Goal: Task Accomplishment & Management: Use online tool/utility

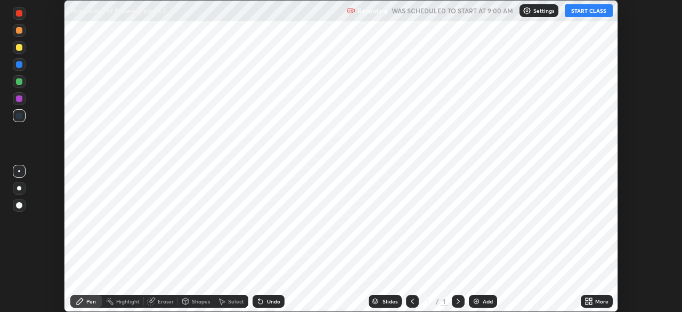
scroll to position [312, 682]
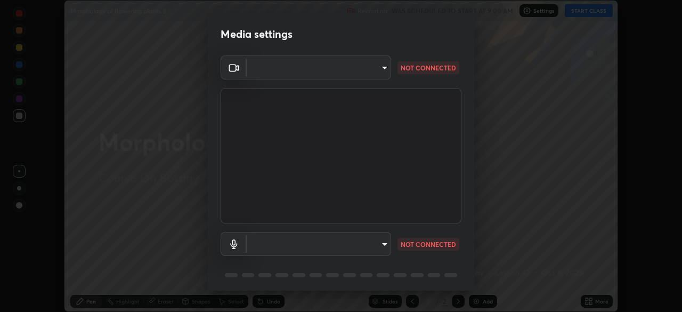
type input "4cdb2335677a50284d4d52bfea2454a8eb2b8fde0954bdd1b922a39853c109bf"
type input "communications"
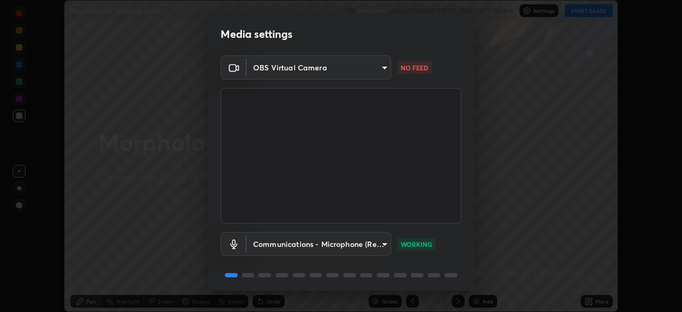
click at [365, 69] on body "Erase all Morphology of flowering plants 3 Recording WAS SCHEDULED TO START AT …" at bounding box center [341, 156] width 682 height 312
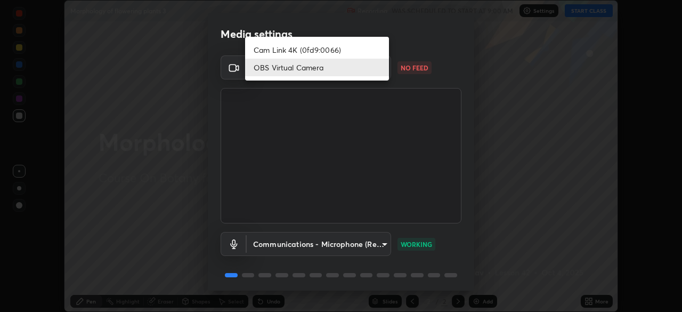
click at [459, 50] on div at bounding box center [341, 156] width 682 height 312
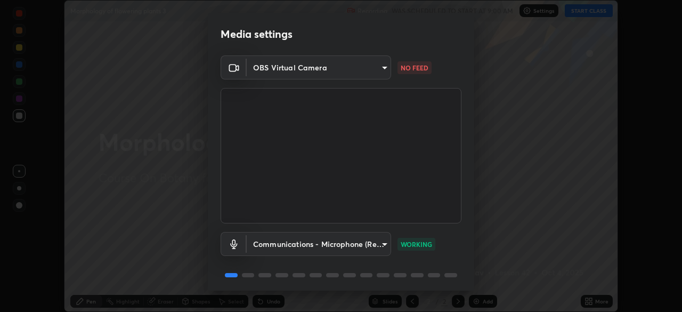
click at [371, 70] on body "Erase all Morphology of flowering plants 3 Recording WAS SCHEDULED TO START AT …" at bounding box center [341, 156] width 682 height 312
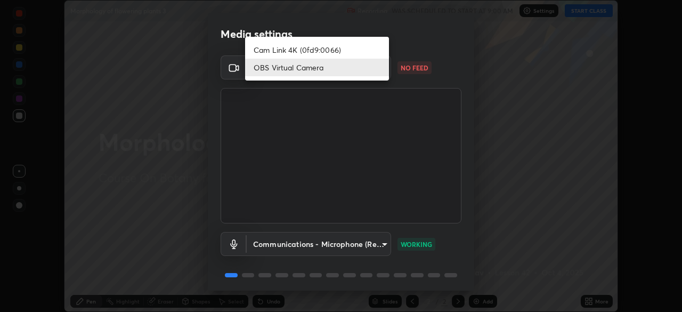
click at [358, 58] on li "Cam Link 4K (0fd9:0066)" at bounding box center [317, 50] width 144 height 18
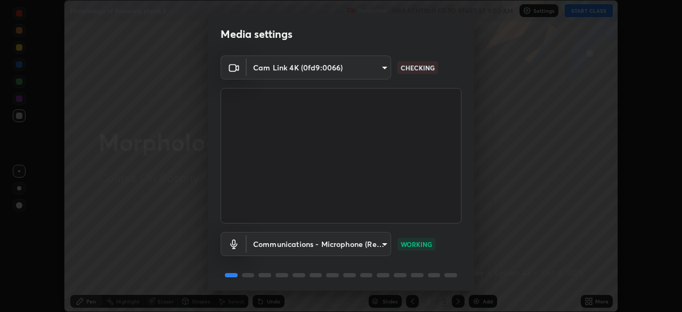
click at [372, 69] on body "Erase all Morphology of flowering plants 3 Recording WAS SCHEDULED TO START AT …" at bounding box center [341, 156] width 682 height 312
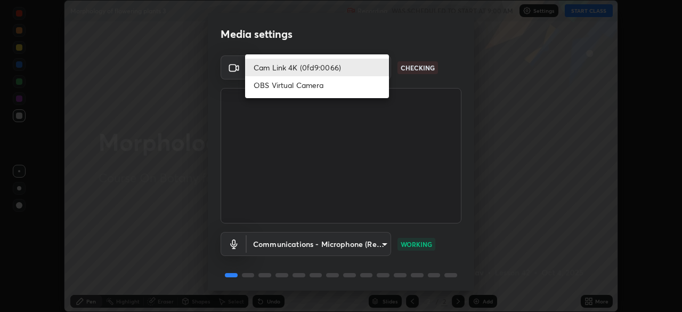
click at [336, 86] on li "OBS Virtual Camera" at bounding box center [317, 85] width 144 height 18
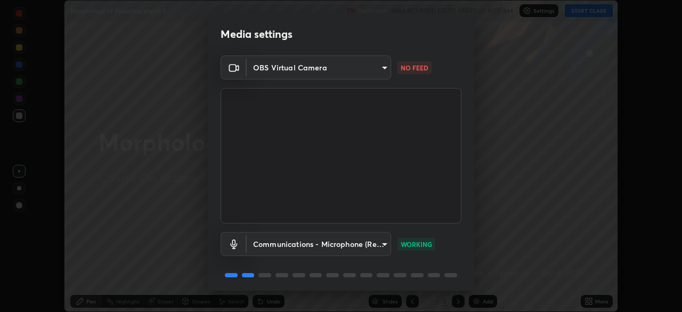
click at [372, 70] on body "Erase all Morphology of flowering plants 3 Recording WAS SCHEDULED TO START AT …" at bounding box center [341, 156] width 682 height 312
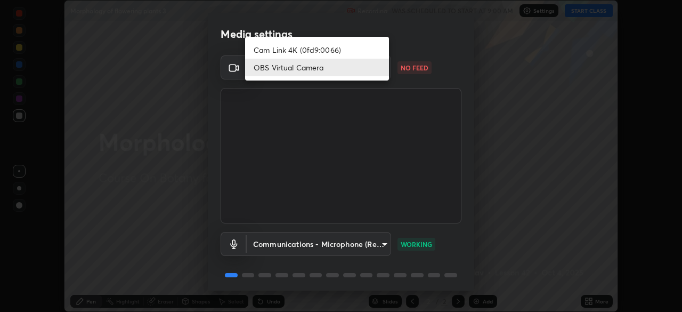
click at [361, 73] on li "OBS Virtual Camera" at bounding box center [317, 68] width 144 height 18
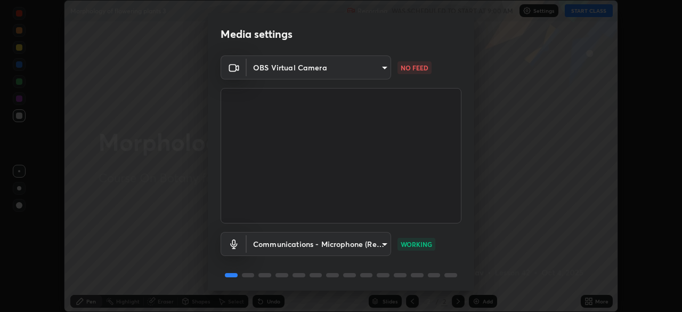
click at [372, 66] on body "Erase all Morphology of flowering plants 3 Recording WAS SCHEDULED TO START AT …" at bounding box center [341, 156] width 682 height 312
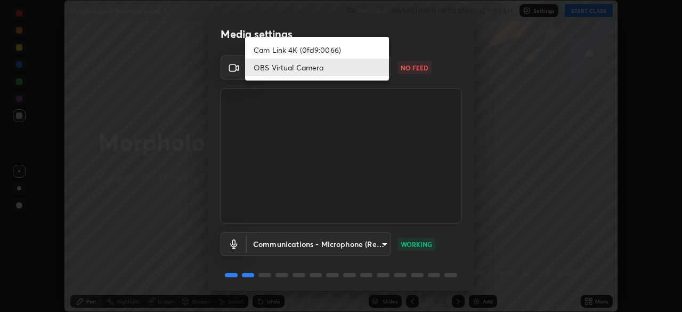
click at [342, 55] on li "Cam Link 4K (0fd9:0066)" at bounding box center [317, 50] width 144 height 18
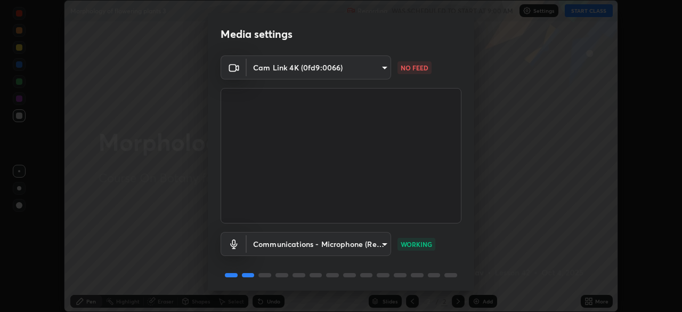
click at [346, 70] on body "Erase all Morphology of flowering plants 3 Recording WAS SCHEDULED TO START AT …" at bounding box center [341, 156] width 682 height 312
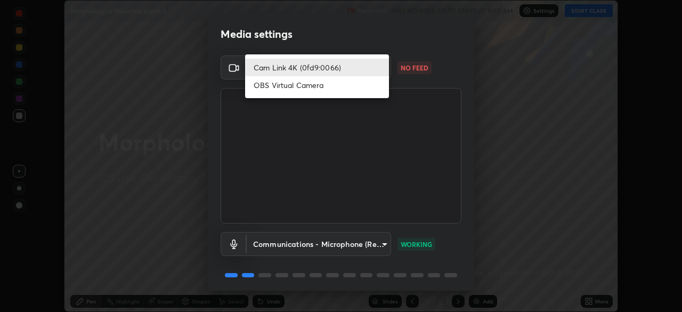
click at [327, 89] on li "OBS Virtual Camera" at bounding box center [317, 85] width 144 height 18
type input "4cdb2335677a50284d4d52bfea2454a8eb2b8fde0954bdd1b922a39853c109bf"
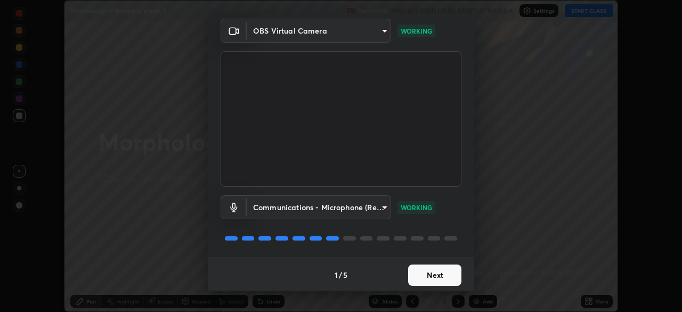
scroll to position [38, 0]
click at [437, 280] on button "Next" at bounding box center [434, 273] width 53 height 21
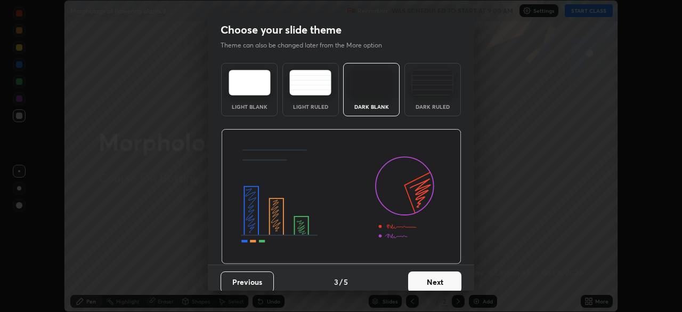
click at [439, 279] on button "Next" at bounding box center [434, 281] width 53 height 21
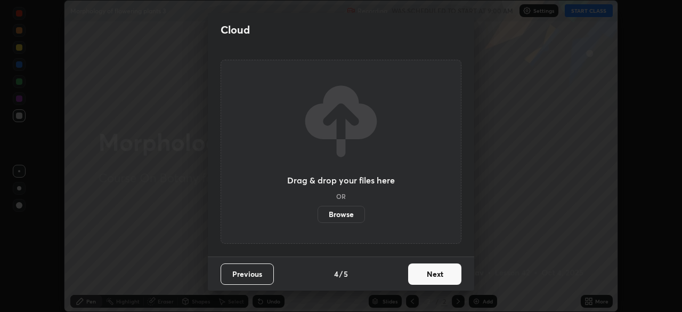
click at [440, 277] on button "Next" at bounding box center [434, 273] width 53 height 21
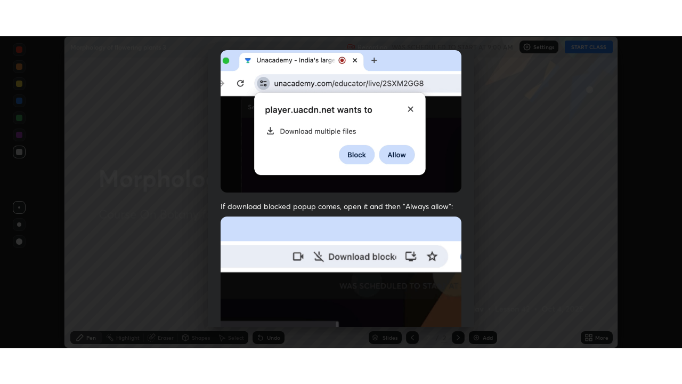
scroll to position [255, 0]
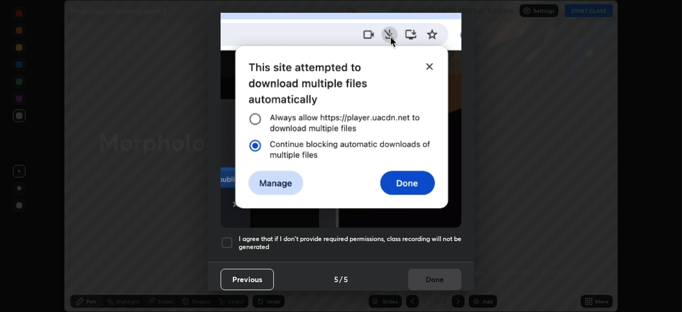
click at [406, 238] on h5 "I agree that if I don't provide required permissions, class recording will not …" at bounding box center [350, 242] width 223 height 17
click at [416, 279] on button "Done" at bounding box center [434, 279] width 53 height 21
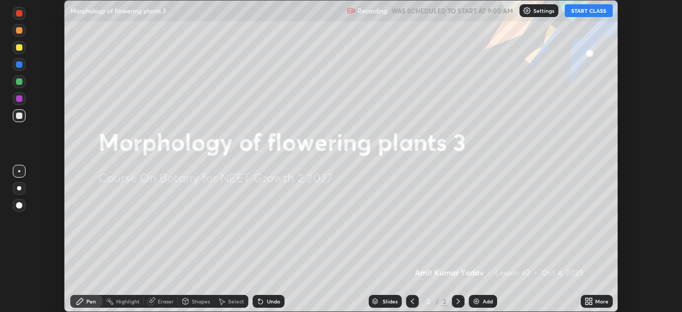
click at [591, 306] on div "More" at bounding box center [597, 301] width 32 height 13
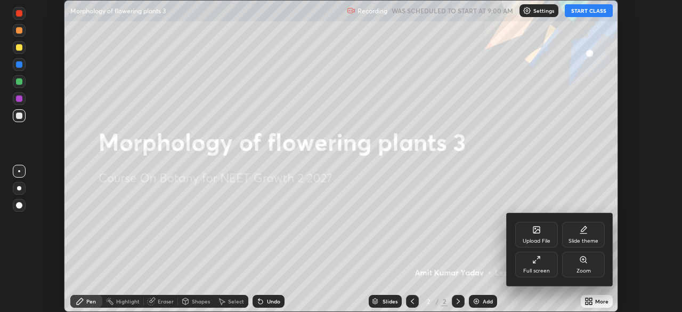
click at [528, 263] on div "Full screen" at bounding box center [536, 265] width 43 height 26
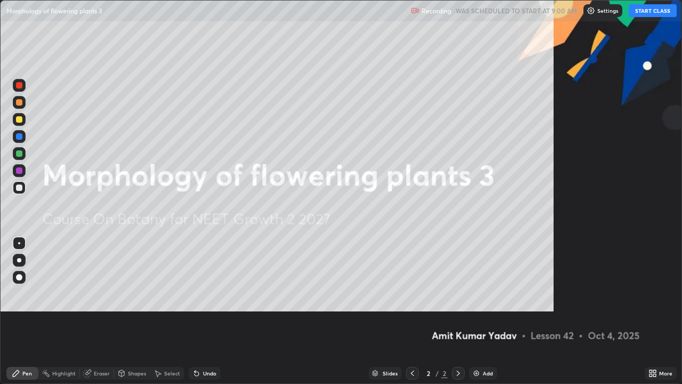
scroll to position [384, 682]
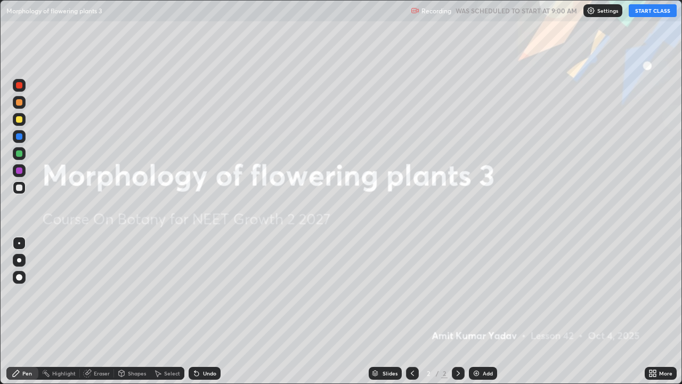
click at [642, 10] on button "START CLASS" at bounding box center [653, 10] width 48 height 13
click at [486, 311] on div "Add" at bounding box center [488, 372] width 10 height 5
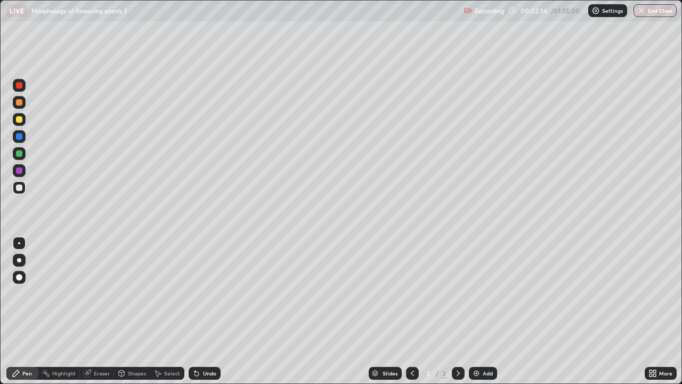
click at [211, 311] on div "Undo" at bounding box center [209, 372] width 13 height 5
click at [20, 123] on div at bounding box center [19, 119] width 13 height 13
click at [203, 311] on div "Undo" at bounding box center [209, 372] width 13 height 5
click at [17, 186] on div at bounding box center [19, 187] width 6 height 6
click at [208, 311] on div "Undo" at bounding box center [209, 372] width 13 height 5
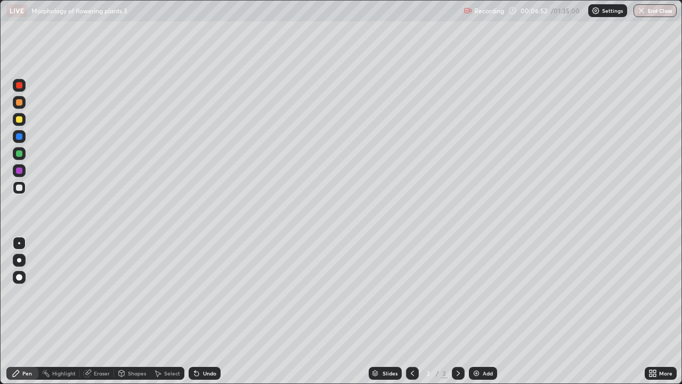
click at [25, 122] on div at bounding box center [19, 119] width 13 height 13
click at [19, 187] on div at bounding box center [19, 187] width 6 height 6
click at [207, 311] on div "Undo" at bounding box center [209, 372] width 13 height 5
click at [208, 311] on div "Undo" at bounding box center [209, 372] width 13 height 5
click at [213, 311] on div "Undo" at bounding box center [205, 373] width 32 height 13
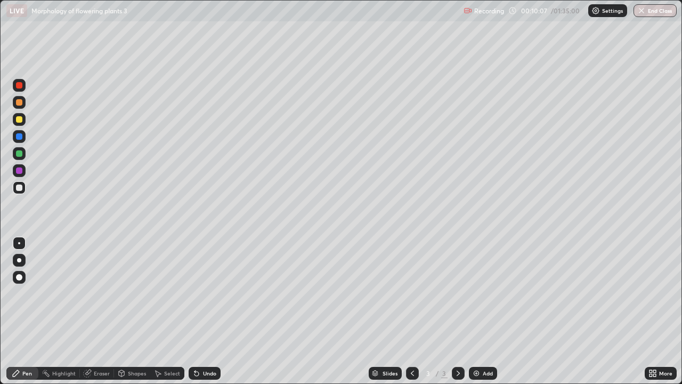
click at [210, 311] on div "Undo" at bounding box center [209, 372] width 13 height 5
click at [484, 311] on div "Add" at bounding box center [483, 373] width 28 height 13
click at [486, 311] on div "Add" at bounding box center [488, 372] width 10 height 5
click at [207, 311] on div "Undo" at bounding box center [209, 372] width 13 height 5
click at [210, 311] on div "Undo" at bounding box center [209, 372] width 13 height 5
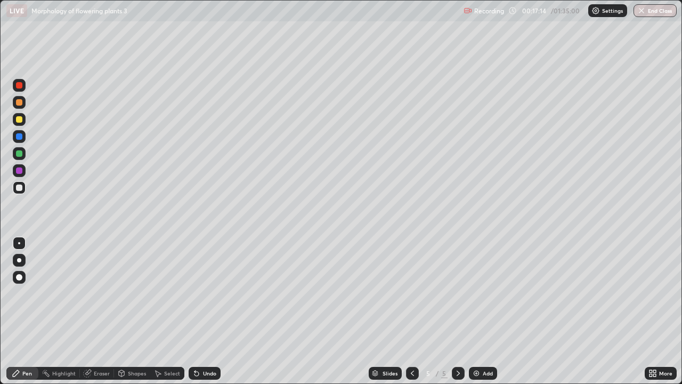
click at [213, 311] on div "Undo" at bounding box center [209, 372] width 13 height 5
click at [209, 311] on div "Undo" at bounding box center [209, 372] width 13 height 5
click at [31, 311] on div "Pen" at bounding box center [27, 372] width 10 height 5
click at [101, 311] on div "Eraser" at bounding box center [102, 372] width 16 height 5
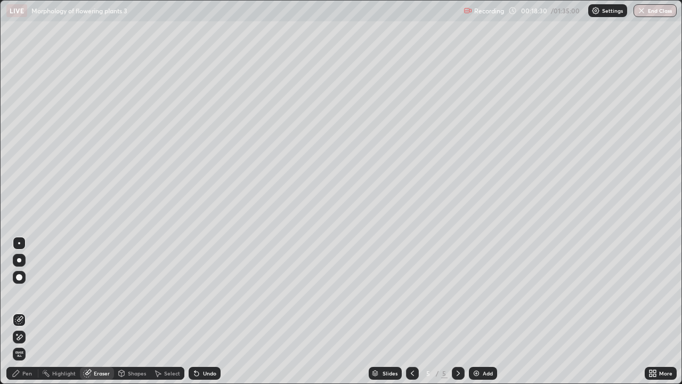
click at [27, 311] on div "Pen" at bounding box center [22, 373] width 32 height 13
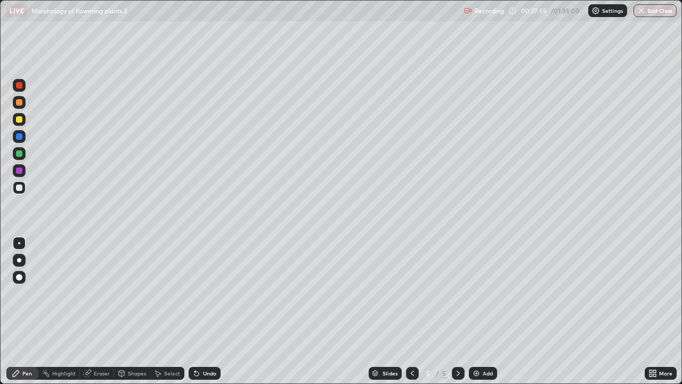
click at [209, 311] on div "Undo" at bounding box center [209, 372] width 13 height 5
click at [208, 311] on div "Undo" at bounding box center [209, 372] width 13 height 5
click at [107, 311] on div "Eraser" at bounding box center [102, 372] width 16 height 5
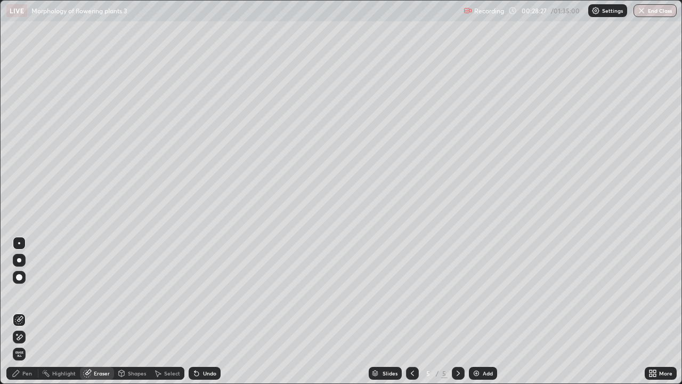
click at [30, 311] on div "Pen" at bounding box center [27, 372] width 10 height 5
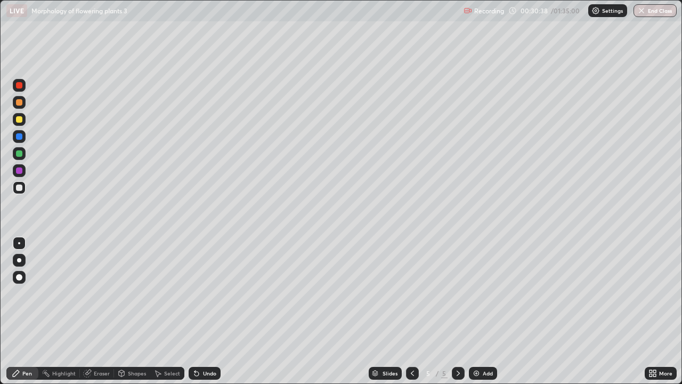
click at [102, 311] on div "Eraser" at bounding box center [102, 372] width 16 height 5
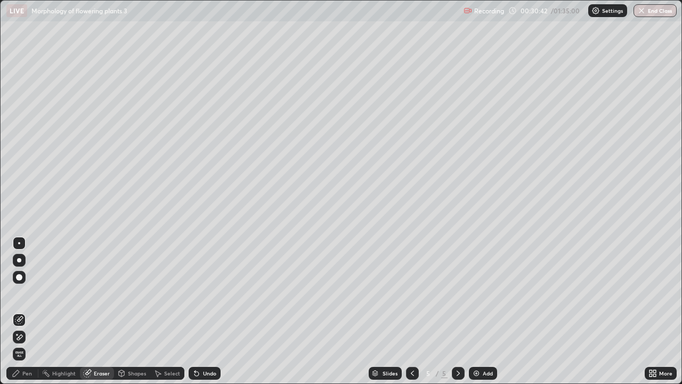
click at [33, 311] on div "Pen" at bounding box center [22, 373] width 32 height 13
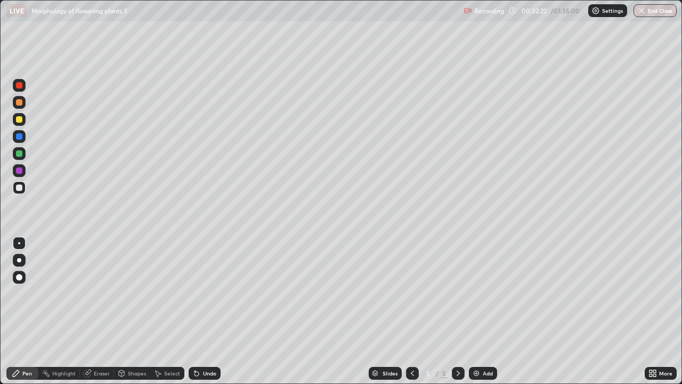
click at [104, 311] on div "Eraser" at bounding box center [102, 372] width 16 height 5
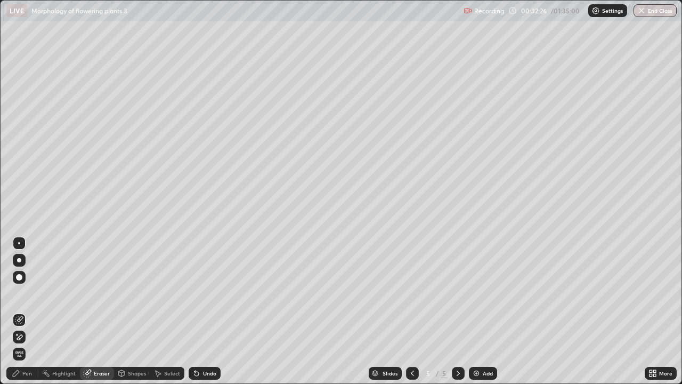
click at [29, 311] on div "Pen" at bounding box center [27, 372] width 10 height 5
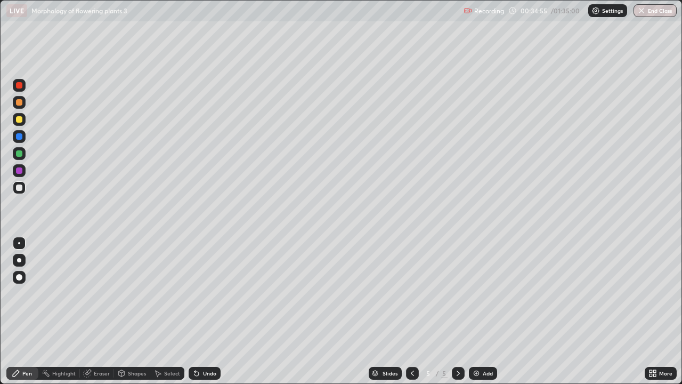
click at [411, 311] on icon at bounding box center [412, 373] width 9 height 9
click at [417, 311] on div at bounding box center [412, 373] width 13 height 13
click at [457, 311] on icon at bounding box center [458, 373] width 9 height 9
click at [469, 311] on div "Add" at bounding box center [483, 373] width 28 height 13
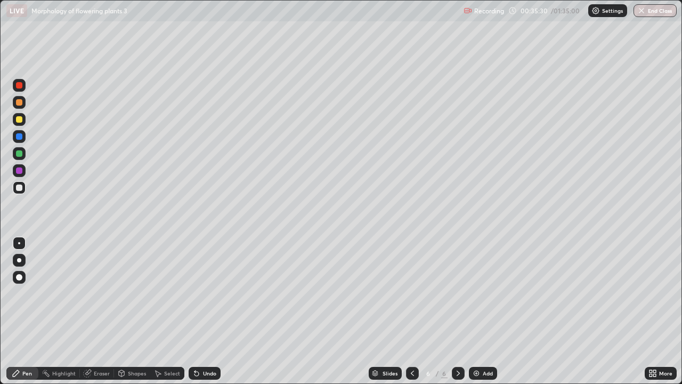
click at [416, 311] on div at bounding box center [412, 373] width 13 height 13
click at [457, 311] on icon at bounding box center [458, 373] width 9 height 9
click at [204, 311] on div "Undo" at bounding box center [205, 373] width 32 height 13
click at [208, 311] on div "Undo" at bounding box center [209, 372] width 13 height 5
click at [480, 311] on img at bounding box center [476, 373] width 9 height 9
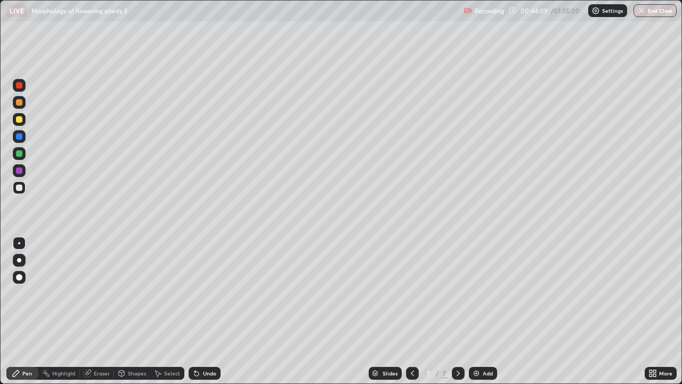
click at [208, 311] on div "Undo" at bounding box center [209, 372] width 13 height 5
click at [207, 311] on div "Undo" at bounding box center [209, 372] width 13 height 5
click at [210, 311] on div "Undo" at bounding box center [209, 372] width 13 height 5
click at [212, 311] on div "Undo" at bounding box center [205, 373] width 32 height 13
click at [208, 311] on div "Undo" at bounding box center [209, 372] width 13 height 5
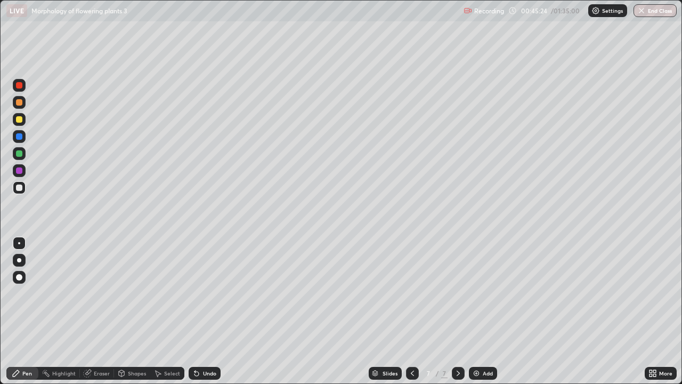
click at [204, 311] on div "Undo" at bounding box center [205, 373] width 32 height 13
click at [206, 311] on div "Undo" at bounding box center [209, 372] width 13 height 5
click at [210, 311] on div "Undo" at bounding box center [209, 372] width 13 height 5
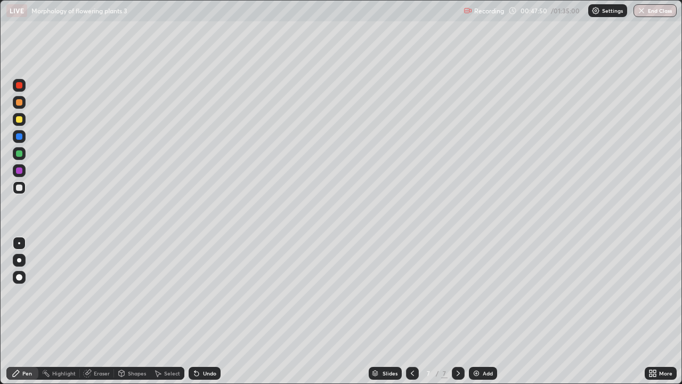
click at [210, 311] on div "Undo" at bounding box center [209, 372] width 13 height 5
click at [214, 311] on div "Undo" at bounding box center [205, 373] width 32 height 13
click at [478, 311] on img at bounding box center [476, 373] width 9 height 9
click at [101, 311] on div "Eraser" at bounding box center [102, 372] width 16 height 5
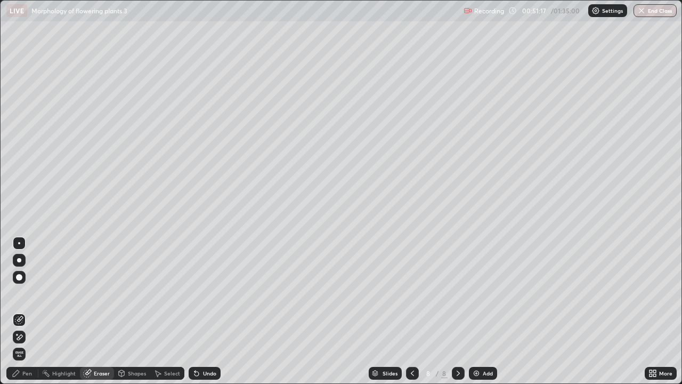
click at [26, 311] on div "Pen" at bounding box center [27, 372] width 10 height 5
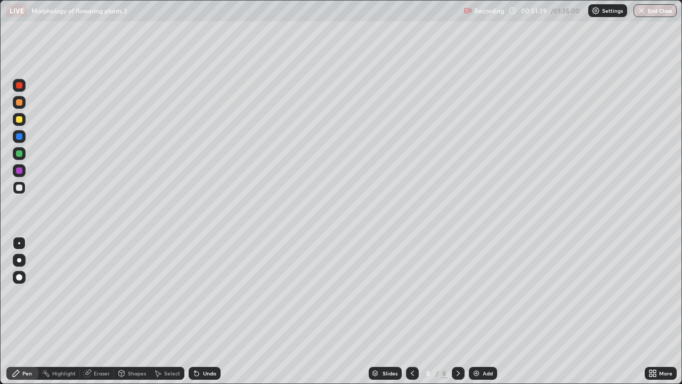
click at [214, 311] on div "Undo" at bounding box center [209, 372] width 13 height 5
click at [99, 311] on div "Eraser" at bounding box center [102, 372] width 16 height 5
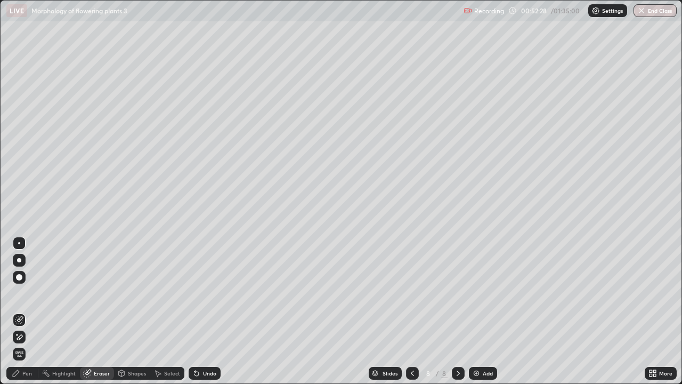
click at [36, 311] on div "Pen" at bounding box center [22, 373] width 32 height 13
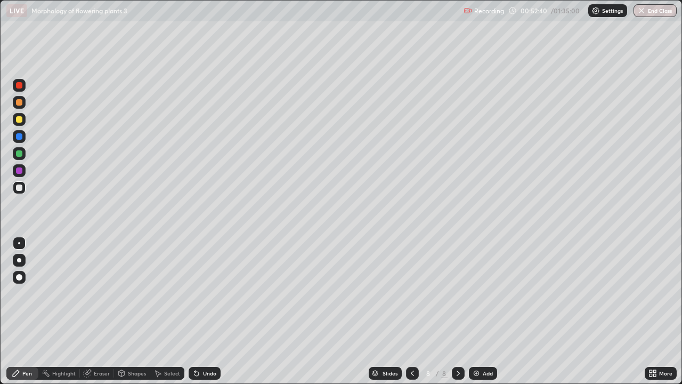
click at [210, 311] on div "Undo" at bounding box center [209, 372] width 13 height 5
click at [214, 311] on div "Undo" at bounding box center [209, 372] width 13 height 5
click at [470, 311] on div "Add" at bounding box center [483, 373] width 28 height 13
click at [209, 311] on div "Undo" at bounding box center [205, 373] width 32 height 13
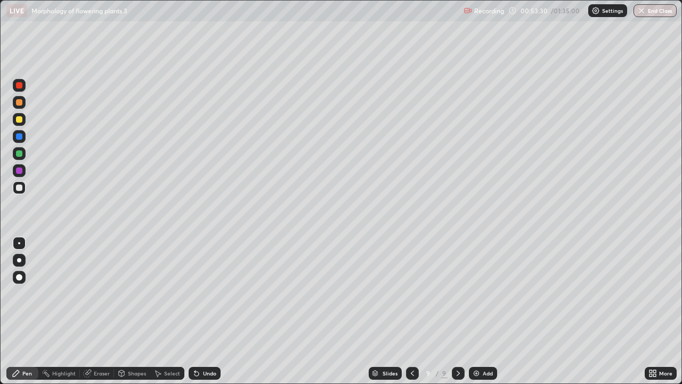
click at [212, 311] on div "Undo" at bounding box center [205, 373] width 32 height 13
click at [217, 311] on div "Undo" at bounding box center [205, 373] width 32 height 13
click at [215, 311] on div "Undo" at bounding box center [205, 373] width 32 height 13
click at [95, 311] on div "Eraser" at bounding box center [102, 372] width 16 height 5
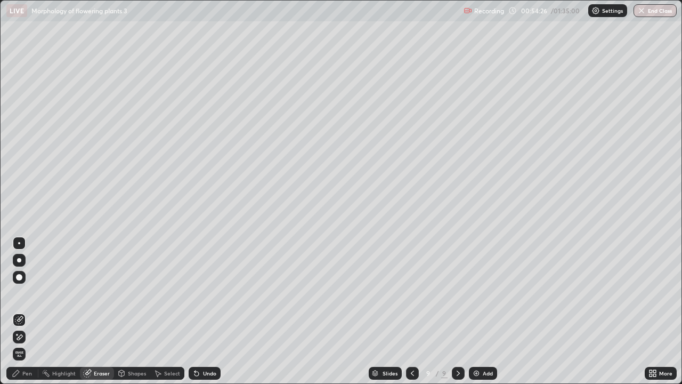
click at [38, 311] on div at bounding box center [38, 373] width 1 height 9
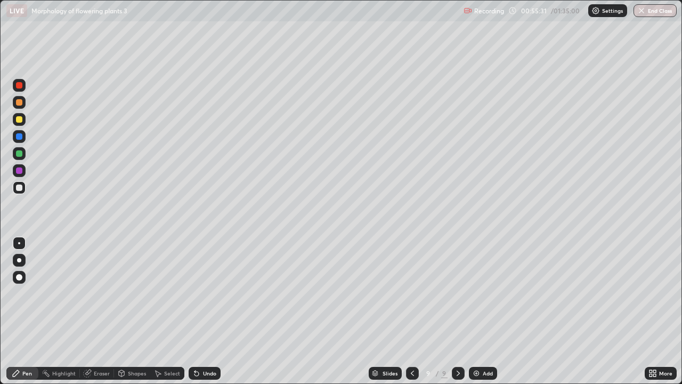
click at [210, 311] on div "Undo" at bounding box center [209, 372] width 13 height 5
click at [98, 311] on div "Eraser" at bounding box center [102, 372] width 16 height 5
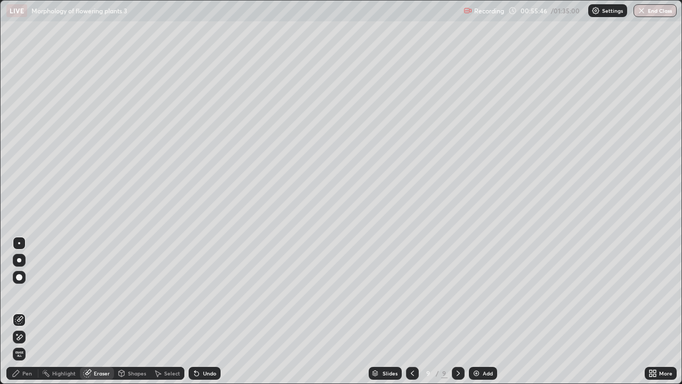
click at [210, 311] on div "Undo" at bounding box center [209, 372] width 13 height 5
click at [207, 311] on div "Undo" at bounding box center [209, 372] width 13 height 5
click at [34, 311] on div "Pen" at bounding box center [22, 372] width 32 height 21
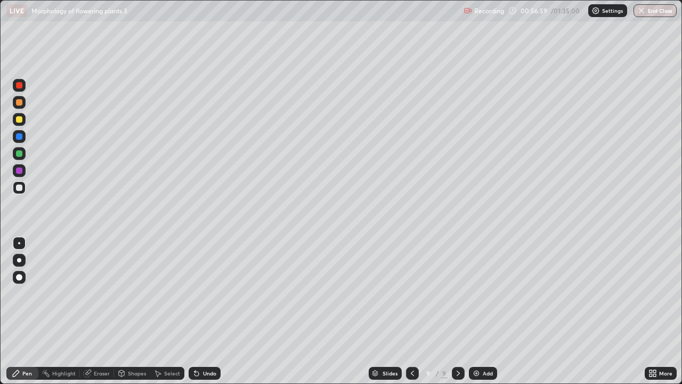
click at [98, 311] on div "Eraser" at bounding box center [102, 372] width 16 height 5
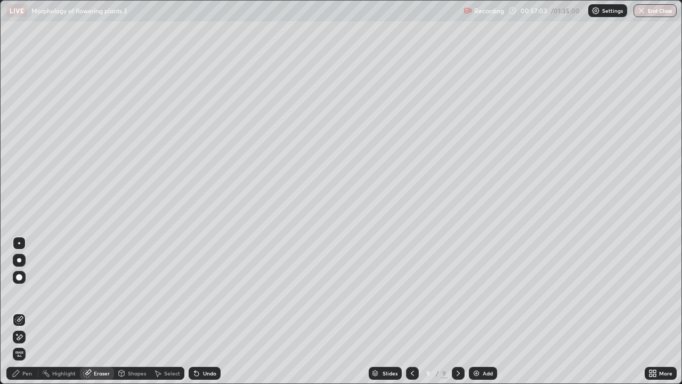
click at [27, 311] on div "Pen" at bounding box center [22, 373] width 32 height 13
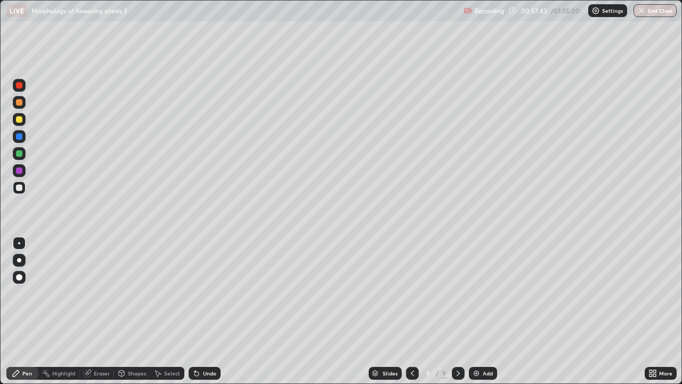
click at [210, 311] on div "Undo" at bounding box center [209, 372] width 13 height 5
click at [207, 311] on div "Undo" at bounding box center [209, 372] width 13 height 5
click at [104, 311] on div "Eraser" at bounding box center [102, 372] width 16 height 5
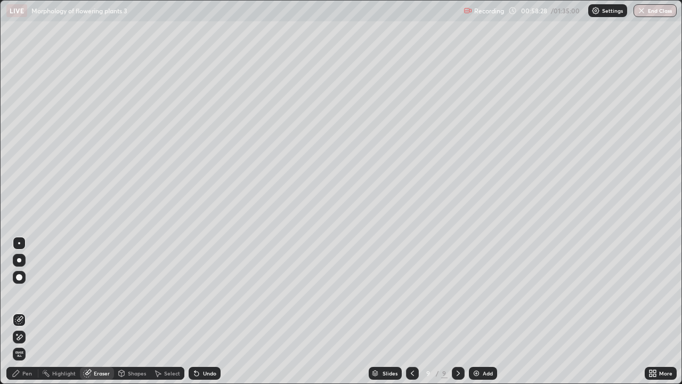
click at [29, 311] on div "Pen" at bounding box center [27, 372] width 10 height 5
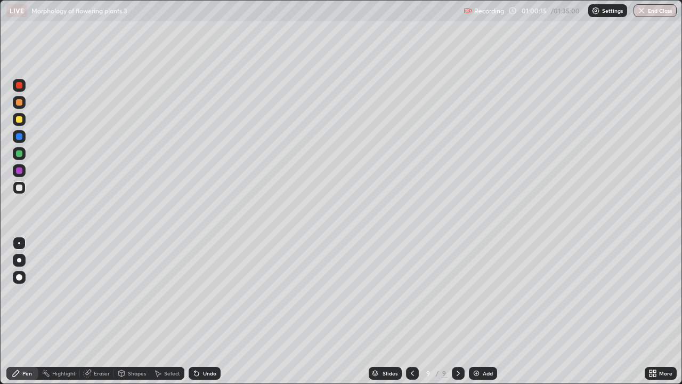
click at [213, 311] on div "Undo" at bounding box center [209, 372] width 13 height 5
click at [207, 311] on div "Undo" at bounding box center [209, 372] width 13 height 5
click at [215, 311] on div "Undo" at bounding box center [205, 373] width 32 height 13
click at [208, 311] on div "Undo" at bounding box center [209, 372] width 13 height 5
click at [213, 311] on div "Undo" at bounding box center [209, 372] width 13 height 5
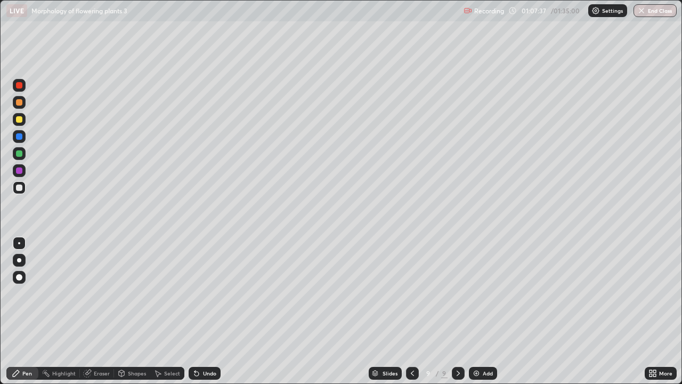
click at [211, 311] on div "Undo" at bounding box center [209, 372] width 13 height 5
click at [210, 311] on div "Undo" at bounding box center [209, 372] width 13 height 5
click at [213, 311] on div "Undo" at bounding box center [209, 372] width 13 height 5
click at [486, 311] on div "Add" at bounding box center [488, 372] width 10 height 5
click at [206, 311] on div "Undo" at bounding box center [209, 372] width 13 height 5
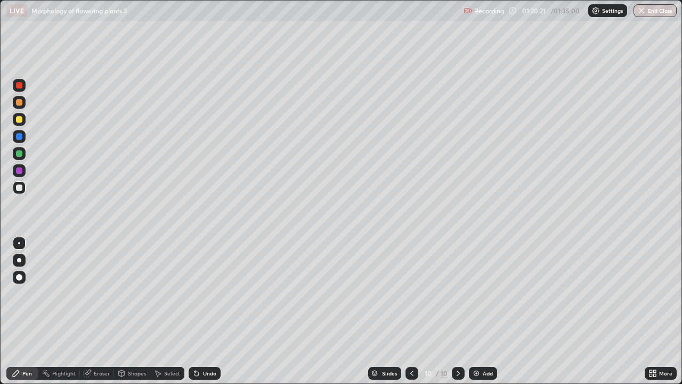
click at [206, 311] on div "Undo" at bounding box center [205, 373] width 32 height 13
click at [207, 311] on div "Undo" at bounding box center [209, 372] width 13 height 5
click at [213, 311] on div "Undo" at bounding box center [209, 372] width 13 height 5
click at [214, 311] on div "Undo" at bounding box center [209, 372] width 13 height 5
click at [216, 311] on div "Undo" at bounding box center [205, 373] width 32 height 13
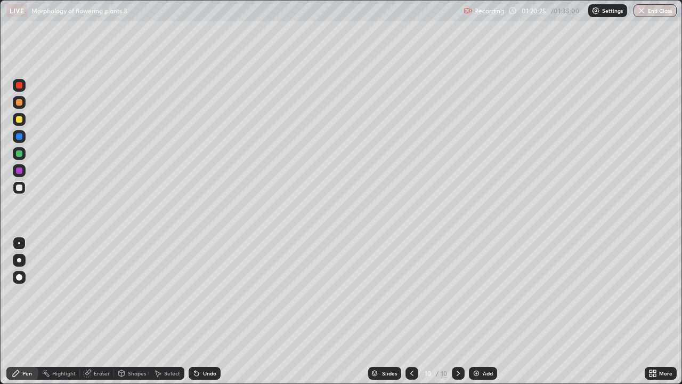
click at [210, 311] on div "Undo" at bounding box center [209, 372] width 13 height 5
click at [483, 311] on div "Add" at bounding box center [488, 372] width 10 height 5
click at [98, 311] on div "Eraser" at bounding box center [102, 372] width 16 height 5
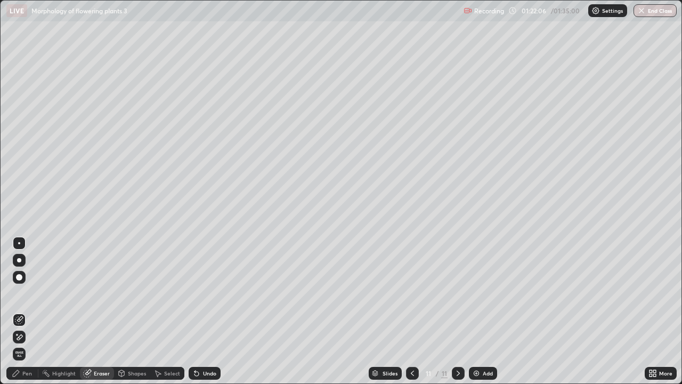
click at [30, 311] on div "Pen" at bounding box center [27, 372] width 10 height 5
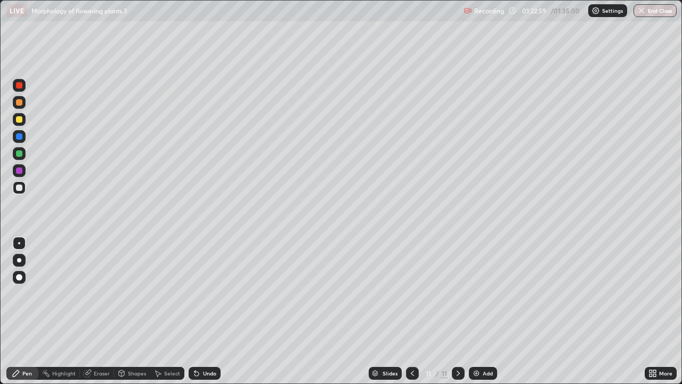
click at [92, 311] on div "Eraser" at bounding box center [97, 373] width 34 height 13
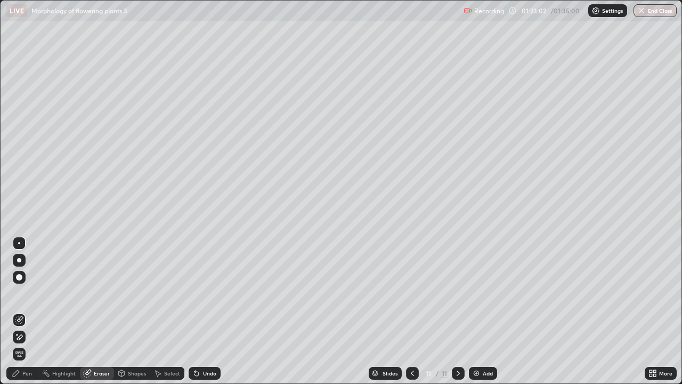
click at [22, 311] on div "Pen" at bounding box center [22, 373] width 32 height 13
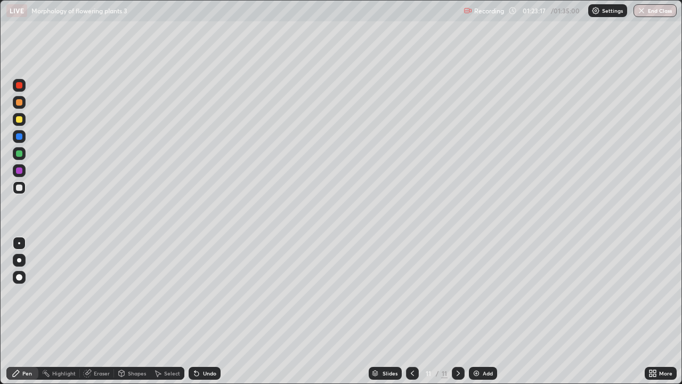
click at [204, 311] on div "Undo" at bounding box center [209, 372] width 13 height 5
click at [205, 311] on div "Undo" at bounding box center [209, 372] width 13 height 5
click at [208, 311] on div "Undo" at bounding box center [209, 372] width 13 height 5
click at [209, 311] on div "Undo" at bounding box center [209, 372] width 13 height 5
click at [207, 311] on div "Undo" at bounding box center [205, 373] width 32 height 13
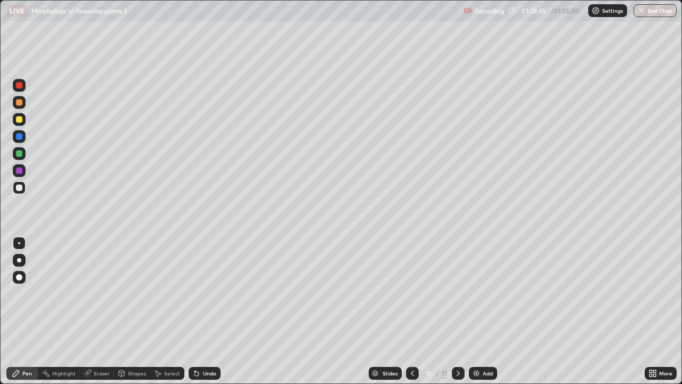
click at [483, 311] on div "Add" at bounding box center [488, 372] width 10 height 5
click at [205, 311] on div "Undo" at bounding box center [209, 372] width 13 height 5
click at [206, 311] on div "Undo" at bounding box center [209, 372] width 13 height 5
click at [406, 311] on div at bounding box center [412, 373] width 13 height 13
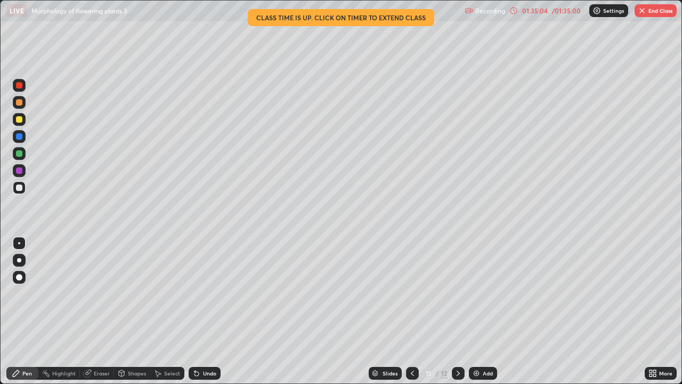
click at [646, 9] on button "End Class" at bounding box center [656, 10] width 42 height 13
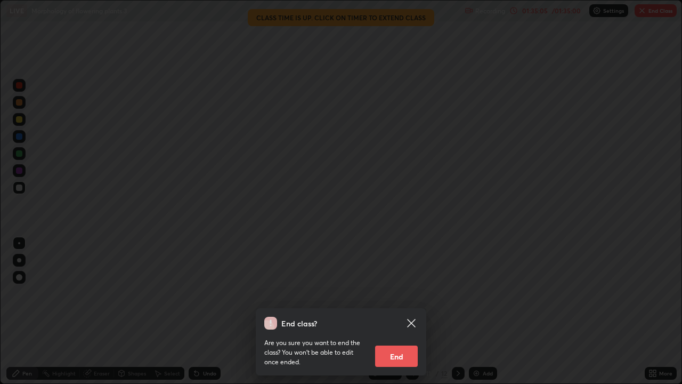
click at [403, 311] on button "End" at bounding box center [396, 355] width 43 height 21
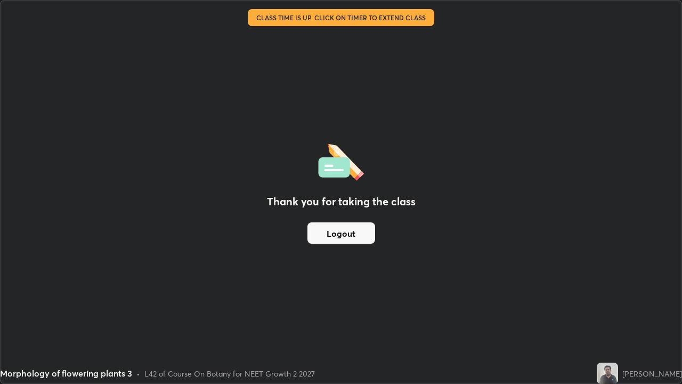
click at [334, 233] on button "Logout" at bounding box center [341, 232] width 68 height 21
